Goal: Information Seeking & Learning: Check status

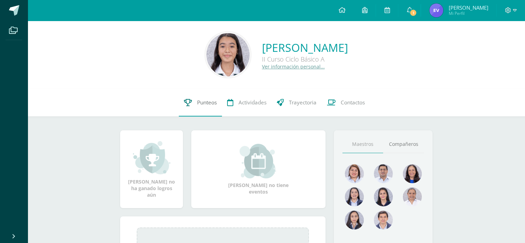
click at [197, 102] on span "Punteos" at bounding box center [207, 102] width 20 height 7
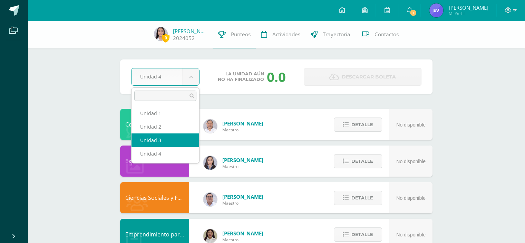
select select "Unidad 3"
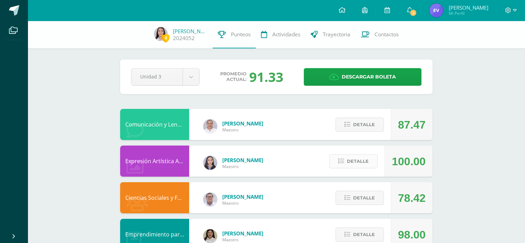
click at [359, 165] on span "Detalle" at bounding box center [358, 161] width 22 height 13
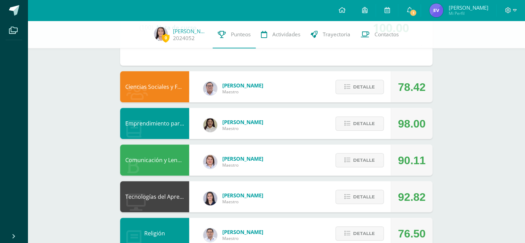
scroll to position [249, 0]
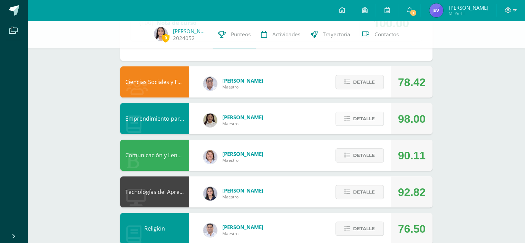
click at [350, 119] on icon at bounding box center [348, 119] width 6 height 6
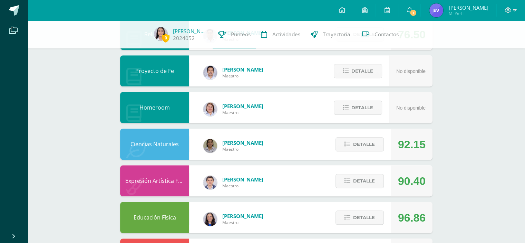
scroll to position [559, 0]
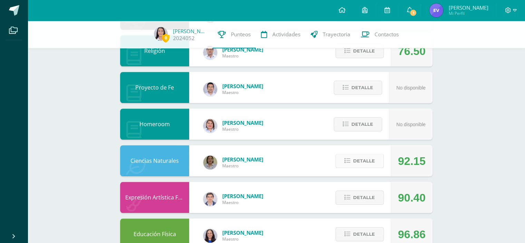
click at [371, 157] on span "Detalle" at bounding box center [364, 160] width 22 height 13
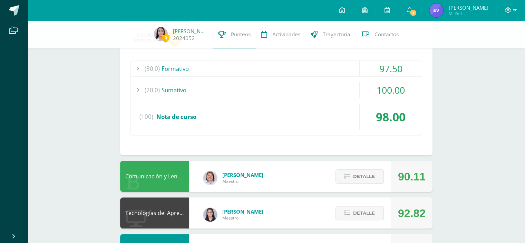
scroll to position [351, 0]
